Goal: Task Accomplishment & Management: Manage account settings

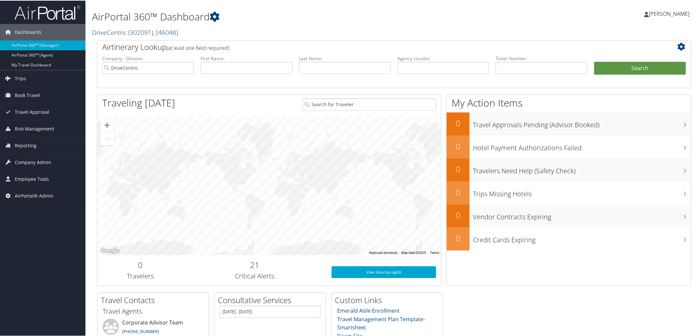
click at [126, 33] on link "DriveCentric ( 302091 ) , [ 46048 ]" at bounding box center [135, 31] width 86 height 9
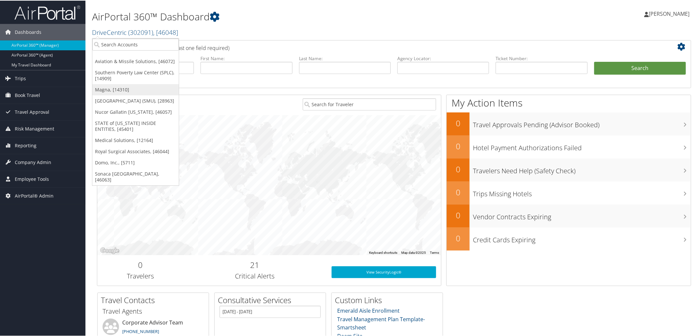
click at [127, 87] on link "Magna, [14310]" at bounding box center [135, 88] width 86 height 11
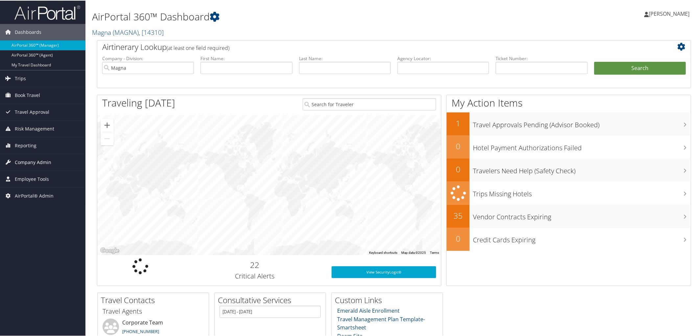
click at [31, 165] on span "Company Admin" at bounding box center [33, 161] width 36 height 16
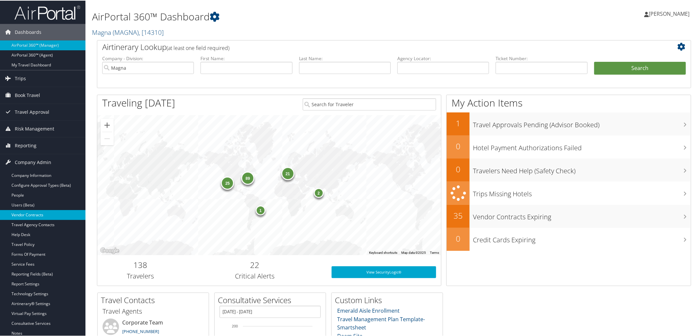
click at [44, 214] on link "Vendor Contracts" at bounding box center [42, 214] width 85 height 10
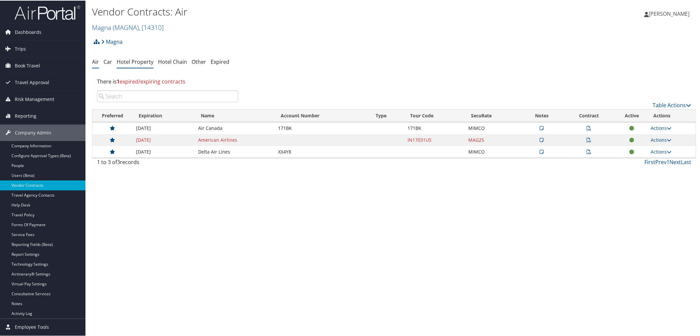
click at [138, 58] on link "Hotel Property" at bounding box center [135, 61] width 37 height 7
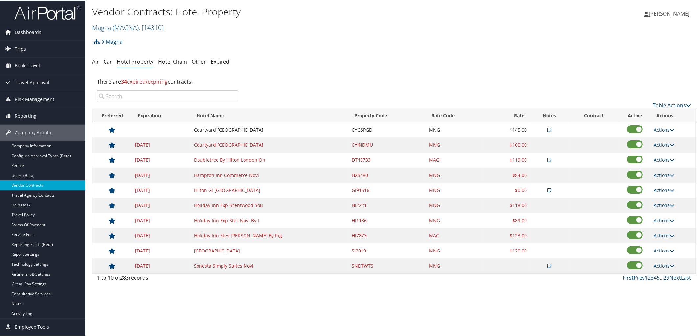
click at [671, 280] on link "Next" at bounding box center [675, 276] width 12 height 7
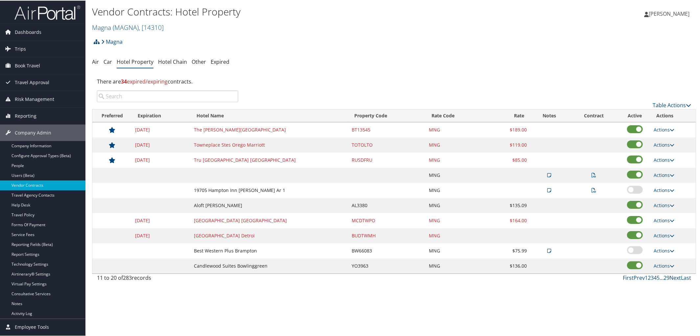
click at [671, 280] on link "Next" at bounding box center [675, 276] width 12 height 7
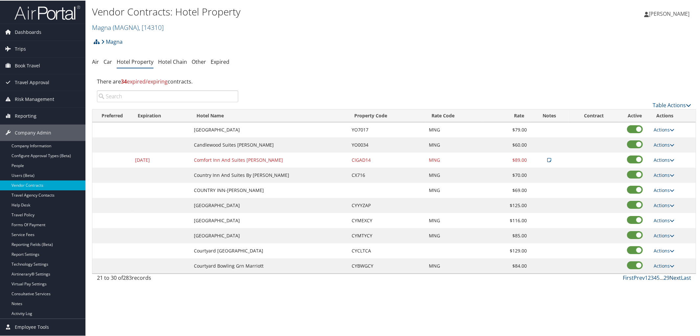
click at [671, 280] on link "Next" at bounding box center [675, 276] width 12 height 7
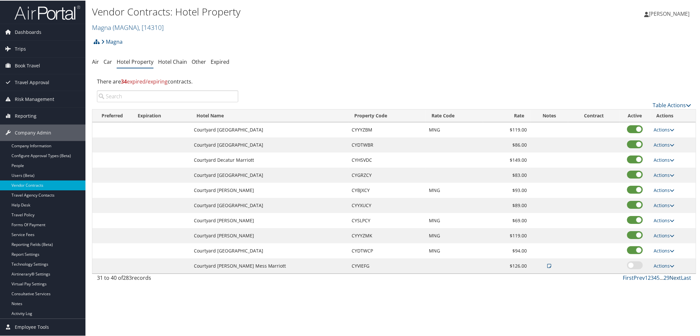
click at [671, 280] on link "Next" at bounding box center [675, 276] width 12 height 7
click at [673, 277] on link "Next" at bounding box center [675, 276] width 12 height 7
click at [142, 27] on span ", [ 14310 ]" at bounding box center [151, 26] width 25 height 9
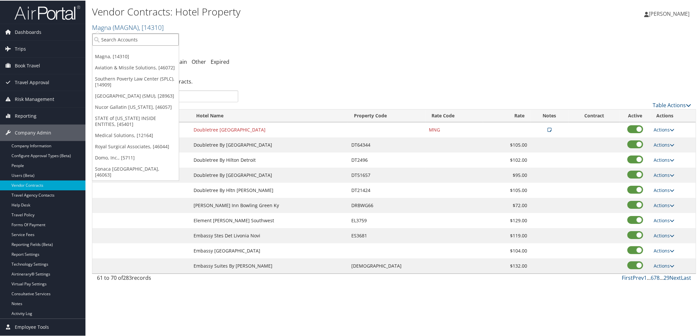
click at [149, 42] on input "search" at bounding box center [135, 39] width 86 height 12
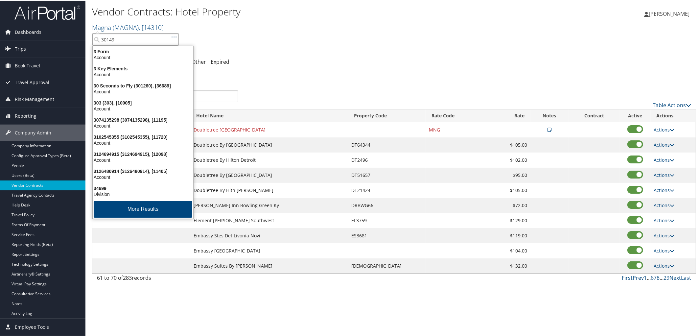
type input "301490"
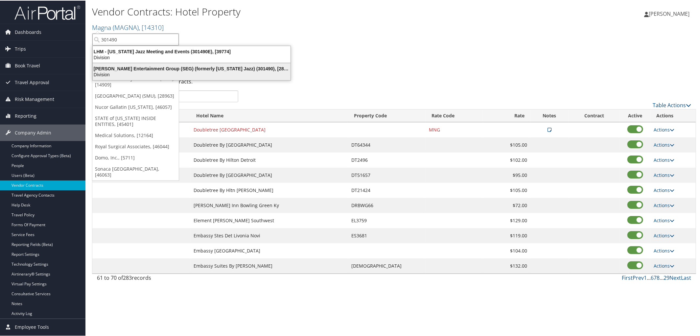
click at [157, 70] on div "[PERSON_NAME] Entertainment Group (SEG) (formerly [US_STATE] Jazz) (301490), [2…" at bounding box center [192, 68] width 206 height 6
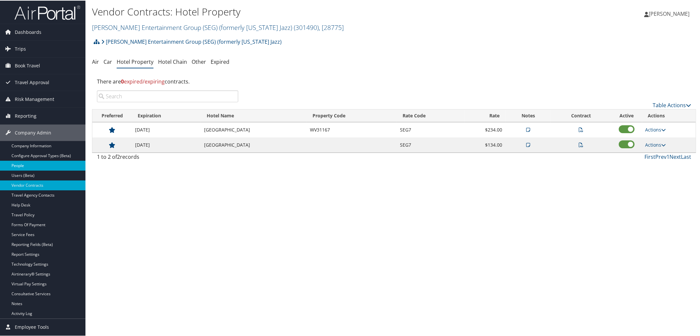
click at [21, 167] on link "People" at bounding box center [42, 165] width 85 height 10
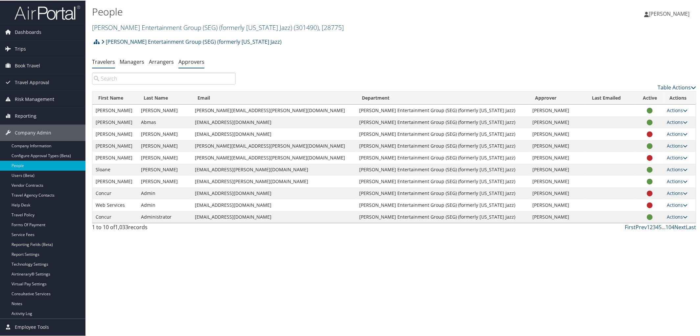
click at [193, 62] on link "Approvers" at bounding box center [191, 61] width 26 height 7
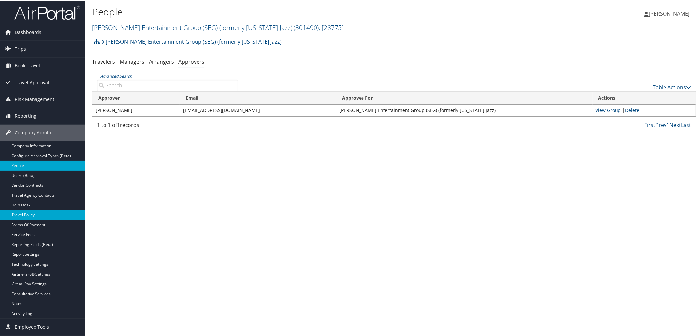
click at [46, 214] on link "Travel Policy" at bounding box center [42, 214] width 85 height 10
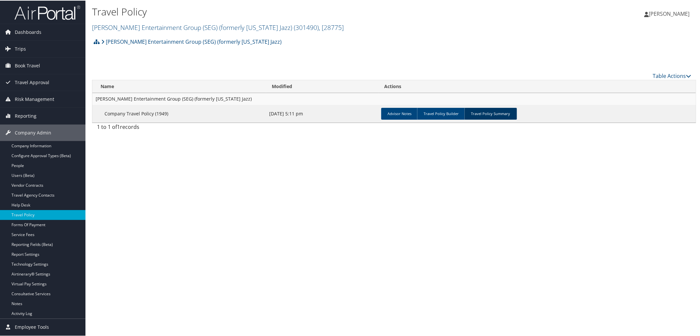
click at [501, 117] on link "Travel Policy Summary" at bounding box center [490, 113] width 53 height 12
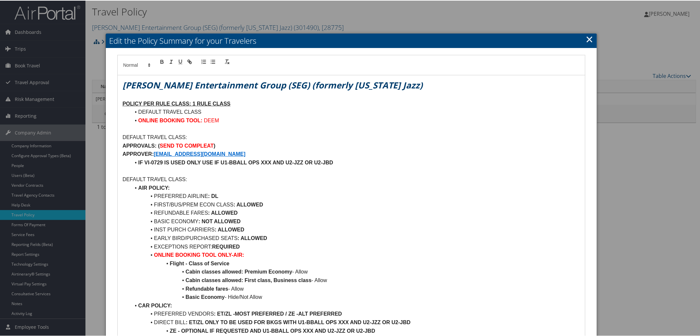
click at [588, 38] on link "×" at bounding box center [590, 38] width 8 height 13
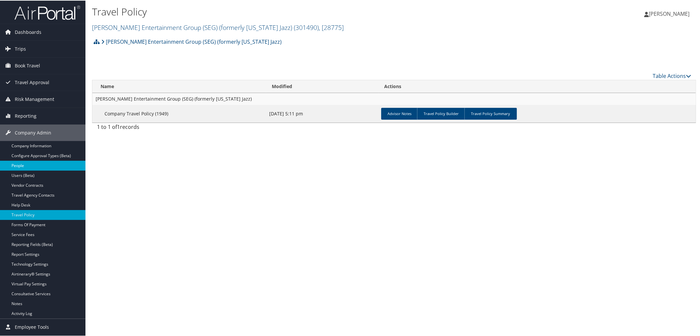
click at [16, 164] on link "People" at bounding box center [42, 165] width 85 height 10
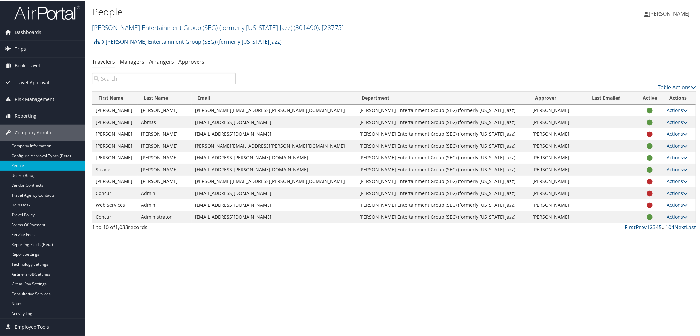
click at [147, 76] on input "search" at bounding box center [164, 78] width 144 height 12
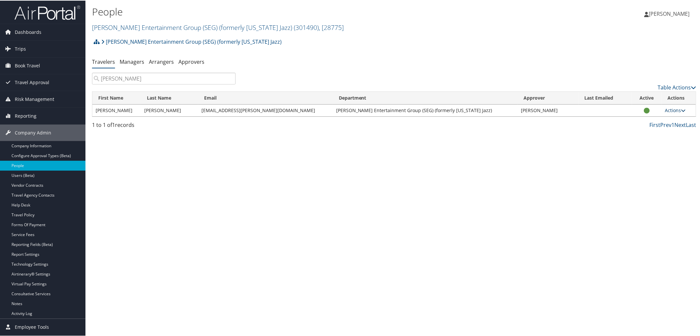
type input "David Odom"
click at [681, 111] on icon at bounding box center [683, 109] width 5 height 5
click at [638, 131] on link "View Profile" at bounding box center [646, 130] width 67 height 11
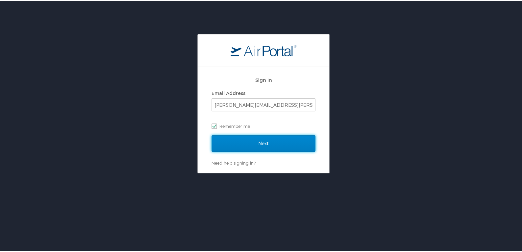
click at [288, 141] on input "Next" at bounding box center [264, 142] width 104 height 16
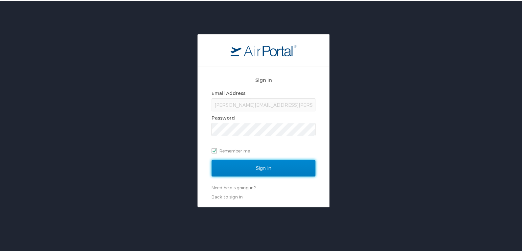
click at [279, 169] on input "Sign In" at bounding box center [264, 167] width 104 height 16
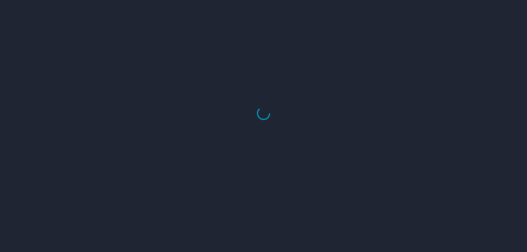
select select "US"
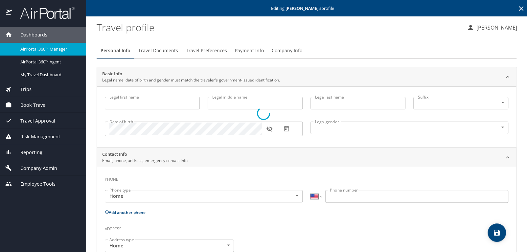
type input "David"
type input "Odom"
type input "Male"
type input "Cameron"
type input "Capel"
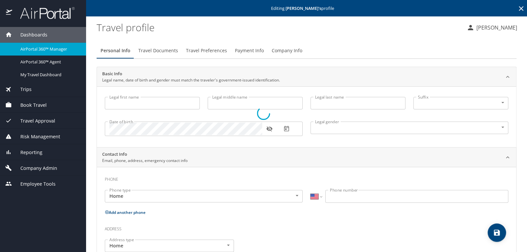
type input "(704) 526-7023"
type input "United States of America"
type input "North Carolina"
type input "United States of America"
type input "South Carolina"
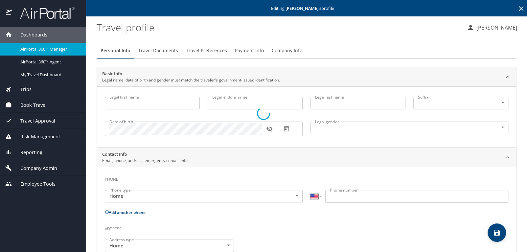
type input "United States of America"
type input "South Carolina"
select select "US"
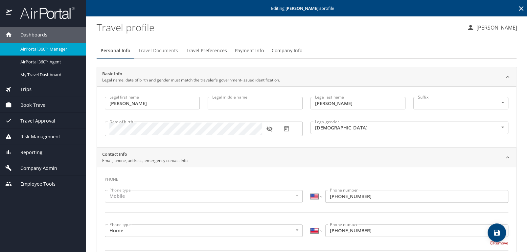
click at [158, 54] on span "Travel Documents" at bounding box center [158, 51] width 40 height 8
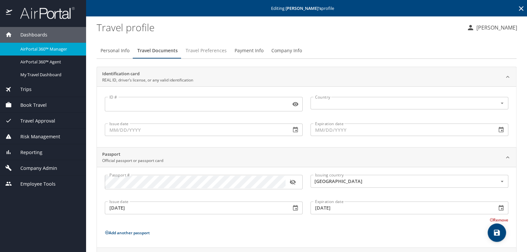
click at [202, 49] on span "Travel Preferences" at bounding box center [206, 51] width 41 height 8
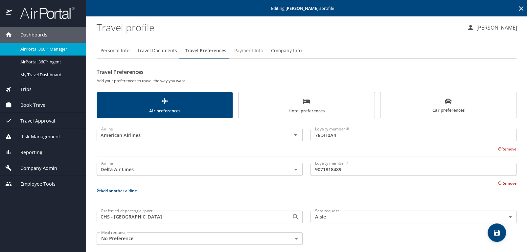
click at [249, 48] on span "Payment Info" at bounding box center [248, 51] width 29 height 8
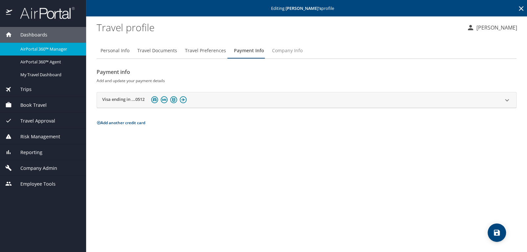
click at [284, 50] on span "Company Info" at bounding box center [287, 51] width 31 height 8
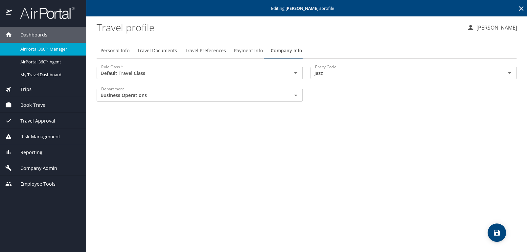
click at [31, 168] on span "Company Admin" at bounding box center [34, 168] width 45 height 7
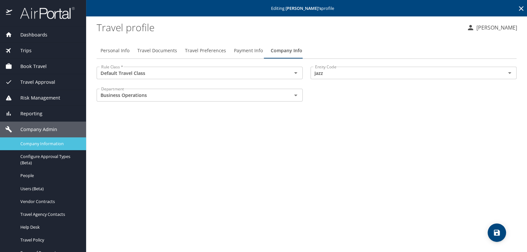
click at [32, 146] on span "Company Information" at bounding box center [49, 144] width 58 height 6
